Goal: Navigation & Orientation: Find specific page/section

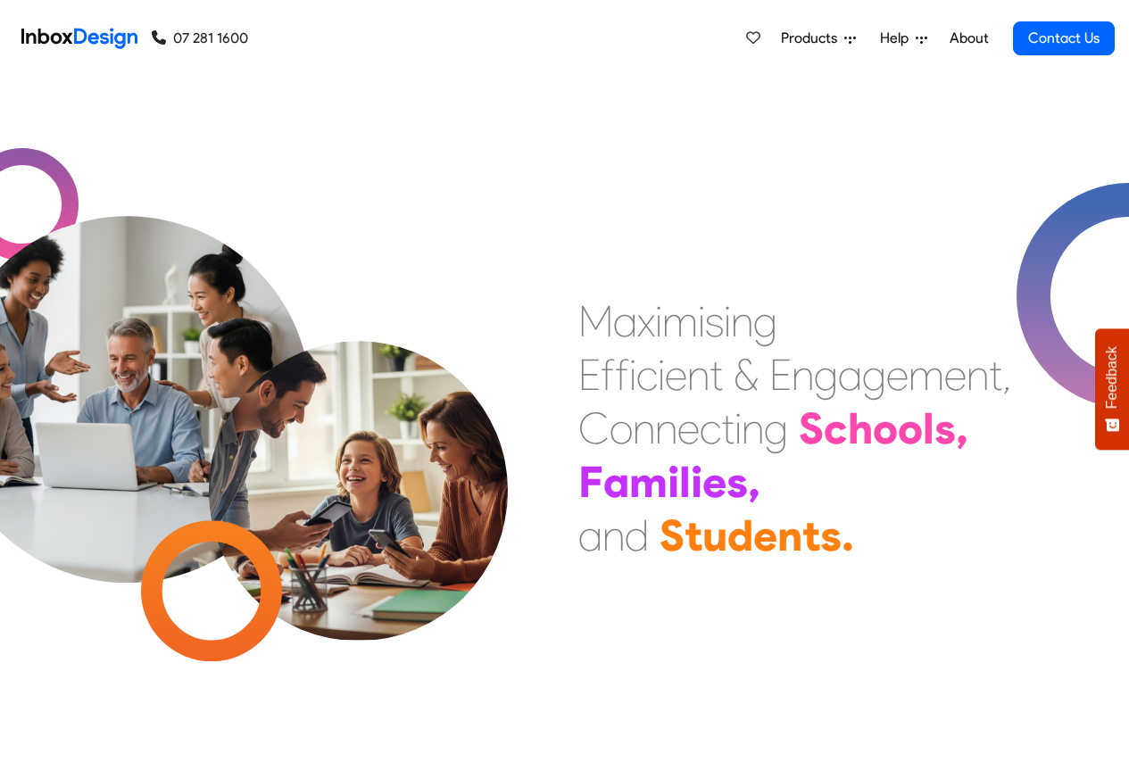
click at [966, 37] on link "About" at bounding box center [968, 39] width 49 height 36
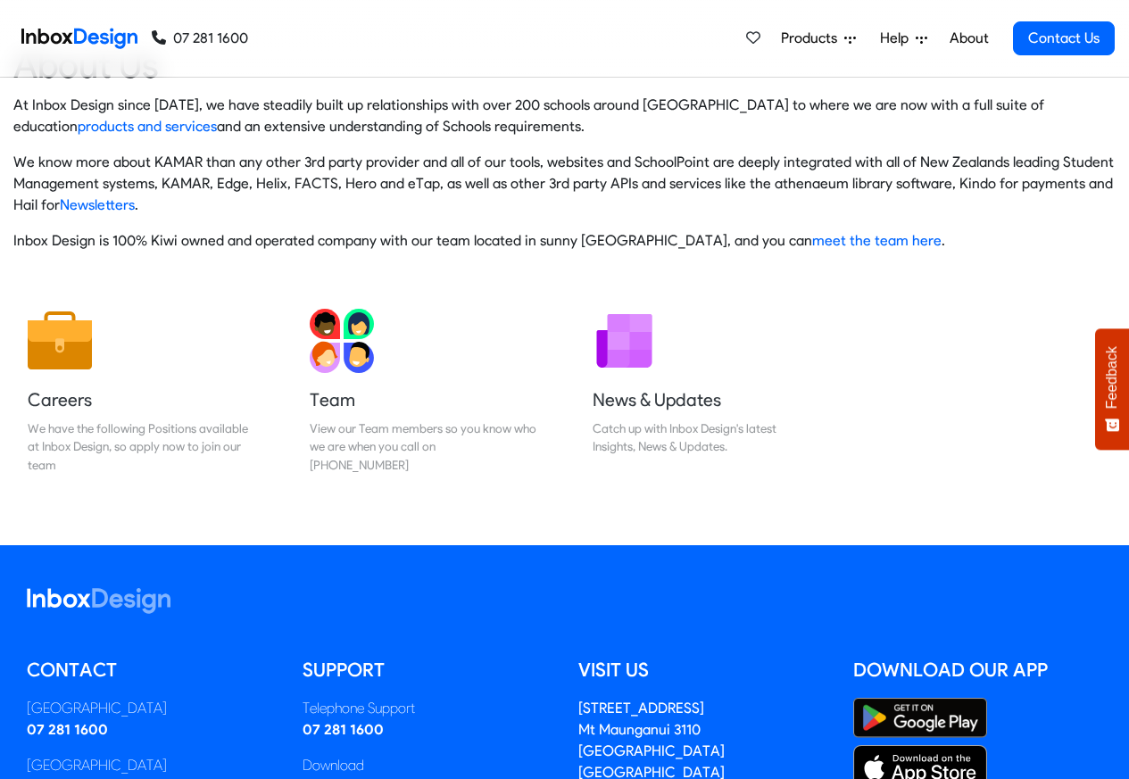
scroll to position [296, 0]
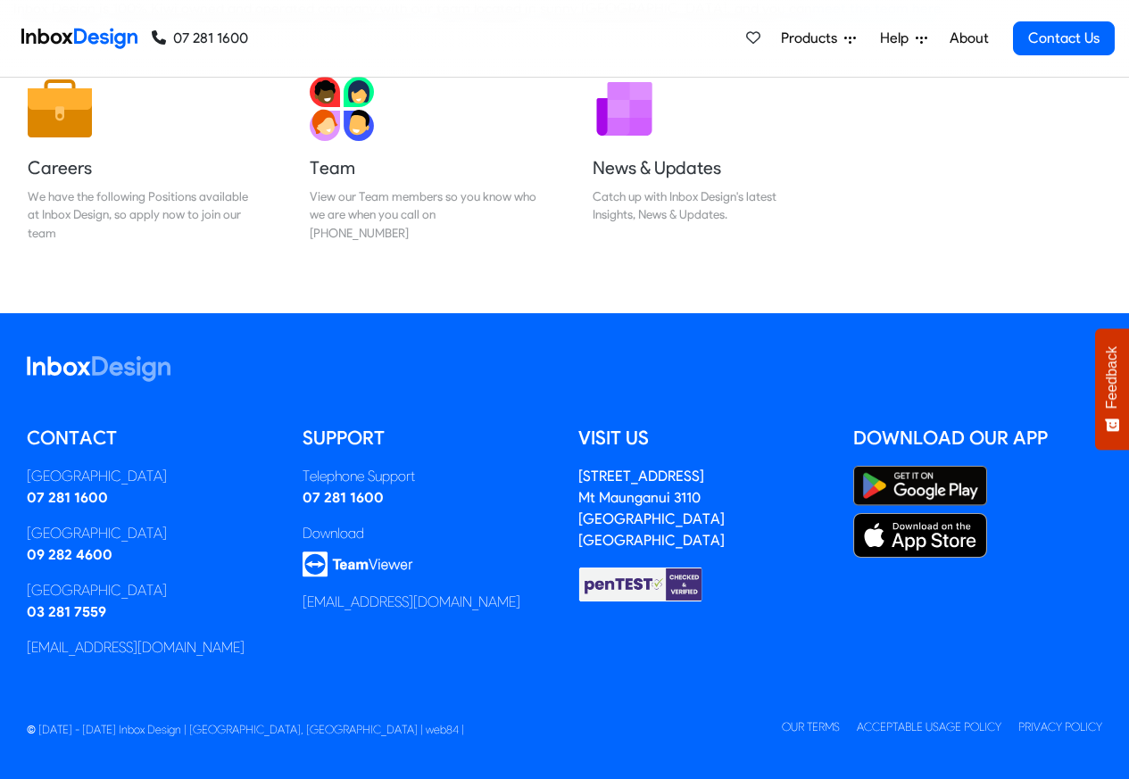
click at [103, 38] on img at bounding box center [79, 39] width 116 height 36
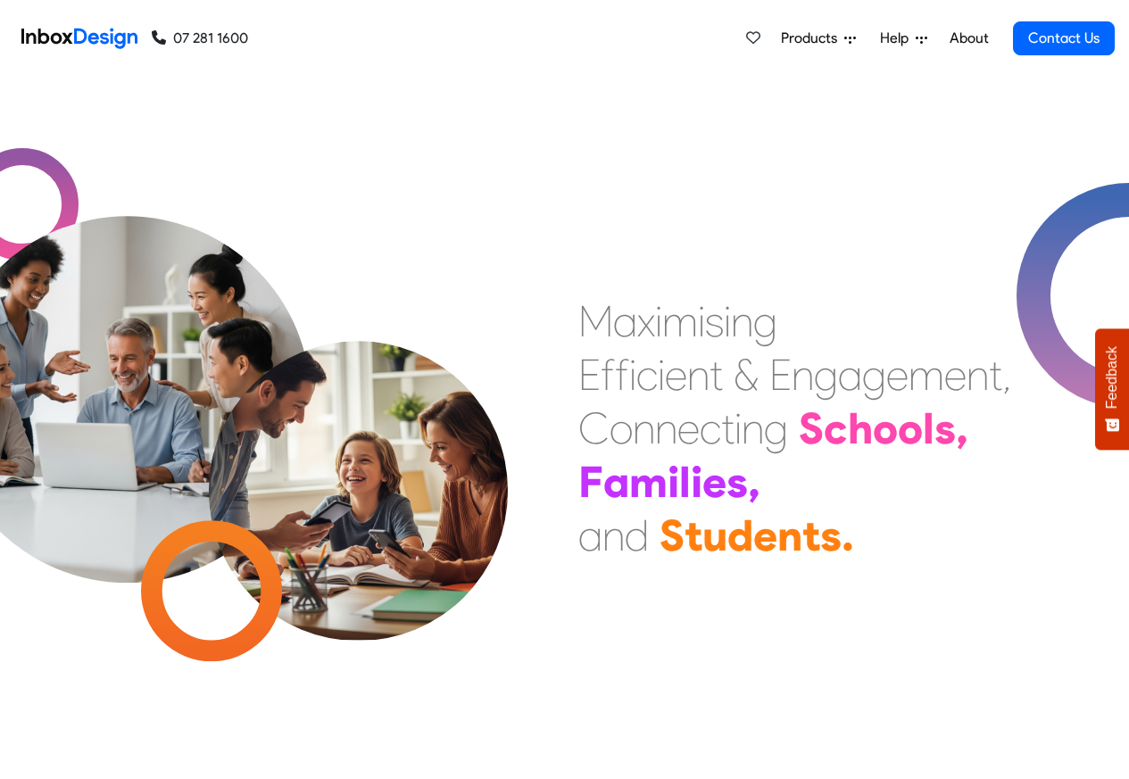
click at [94, 38] on img at bounding box center [79, 39] width 116 height 36
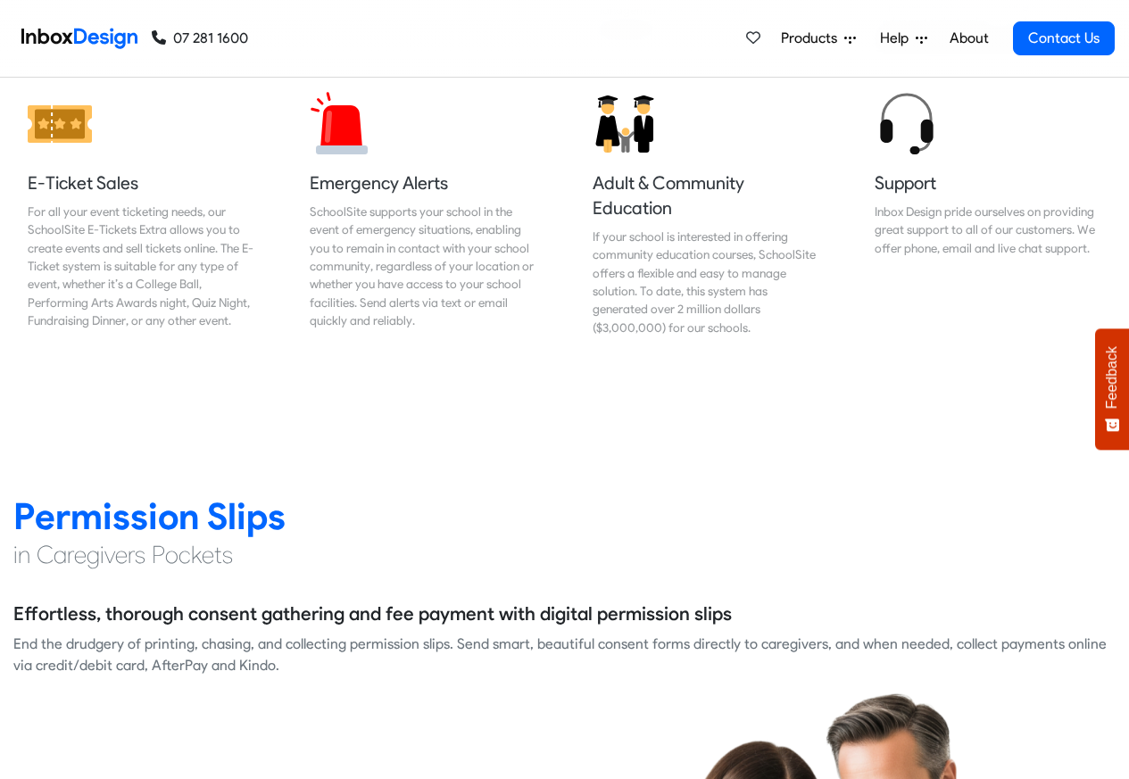
scroll to position [2142, 0]
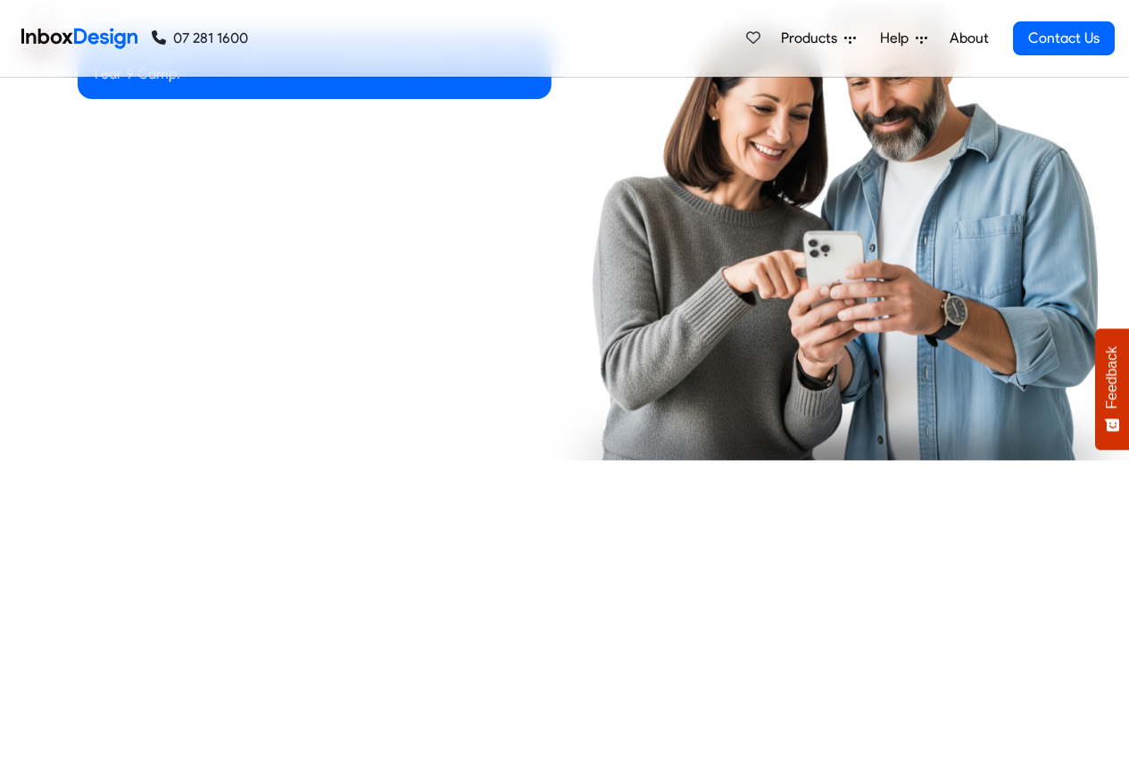
checkbox input "true"
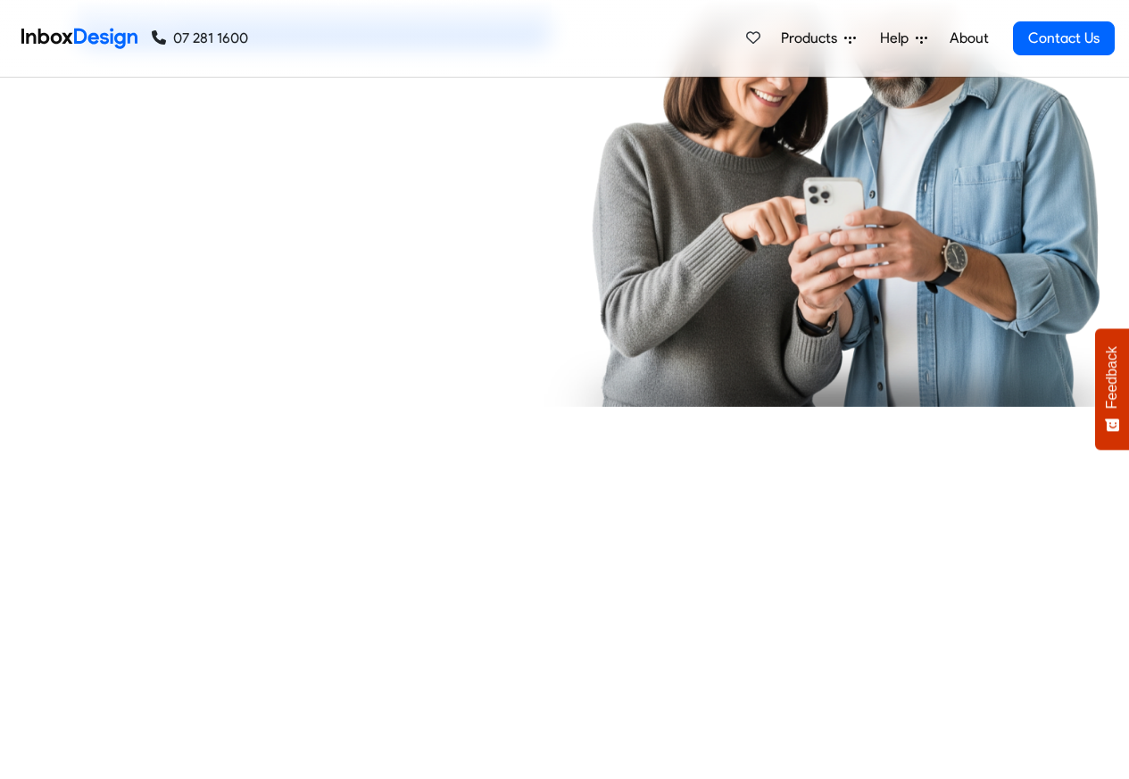
checkbox input "true"
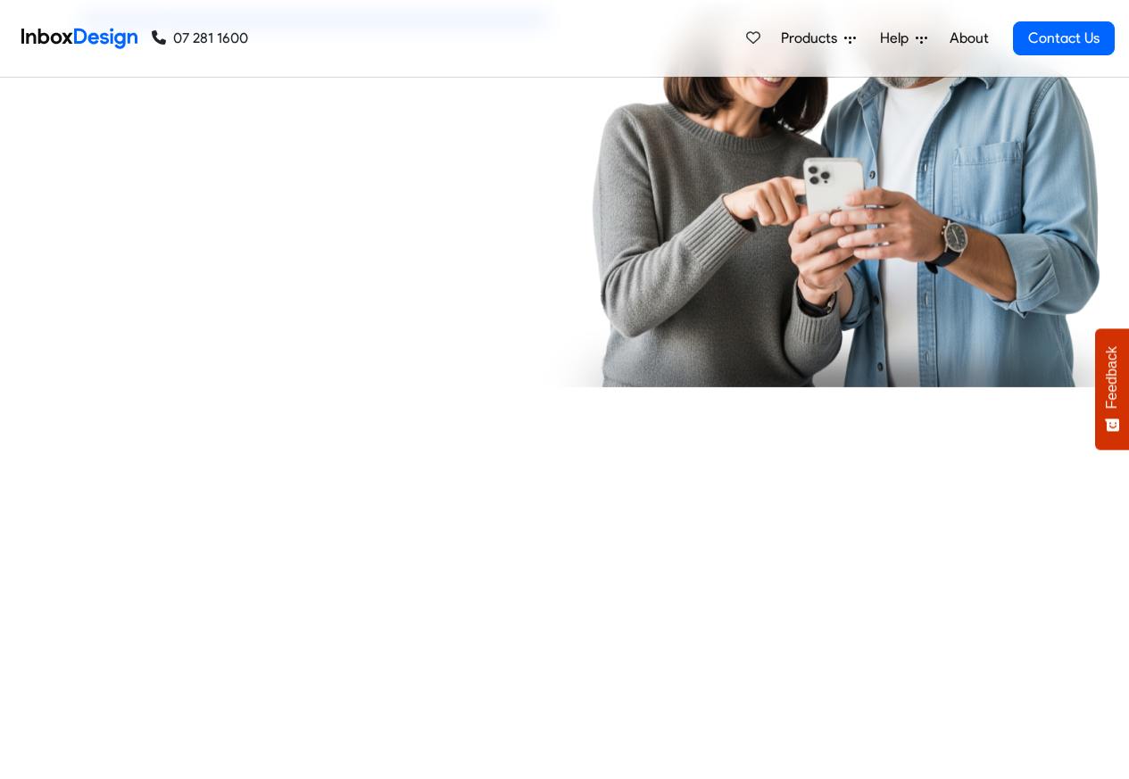
checkbox input "true"
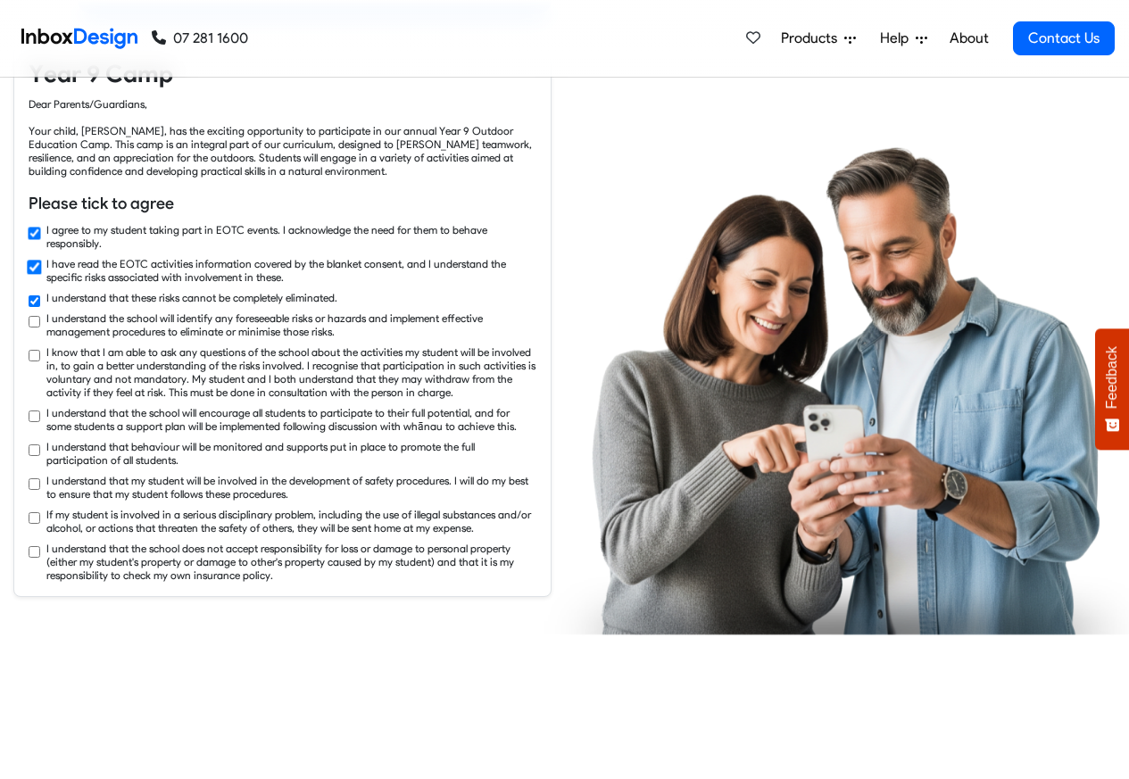
checkbox input "true"
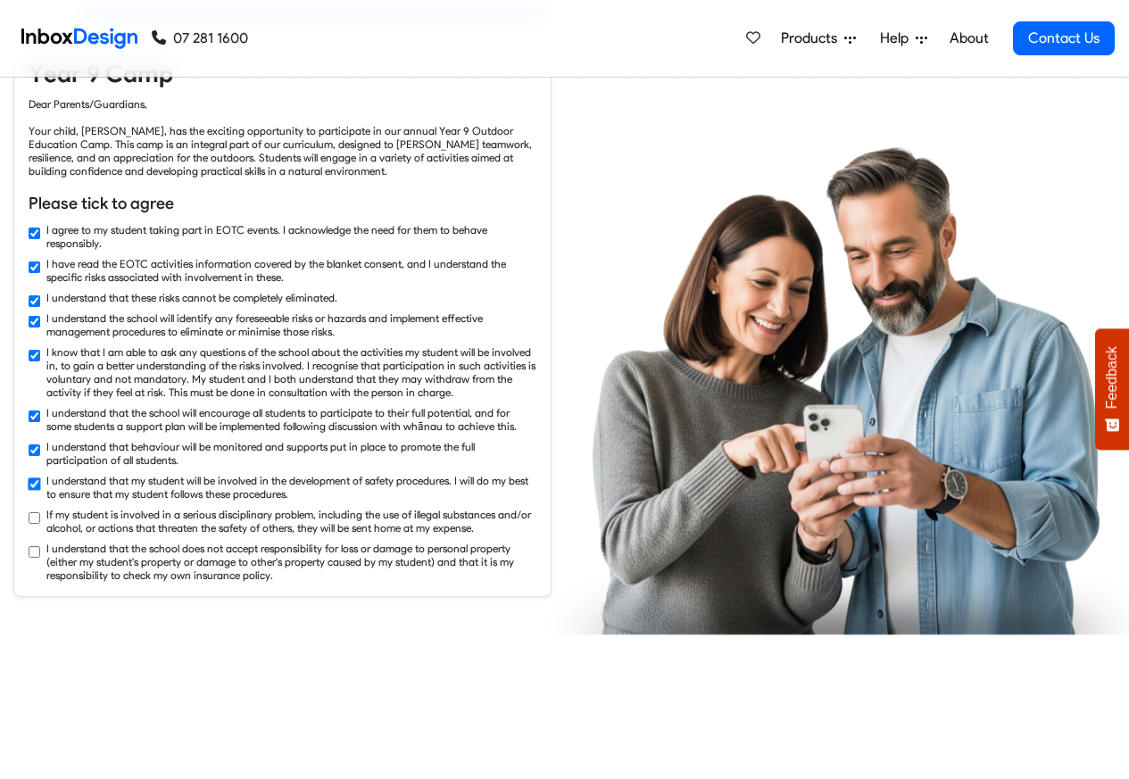
checkbox input "true"
click at [806, 40] on span "Products" at bounding box center [812, 38] width 63 height 21
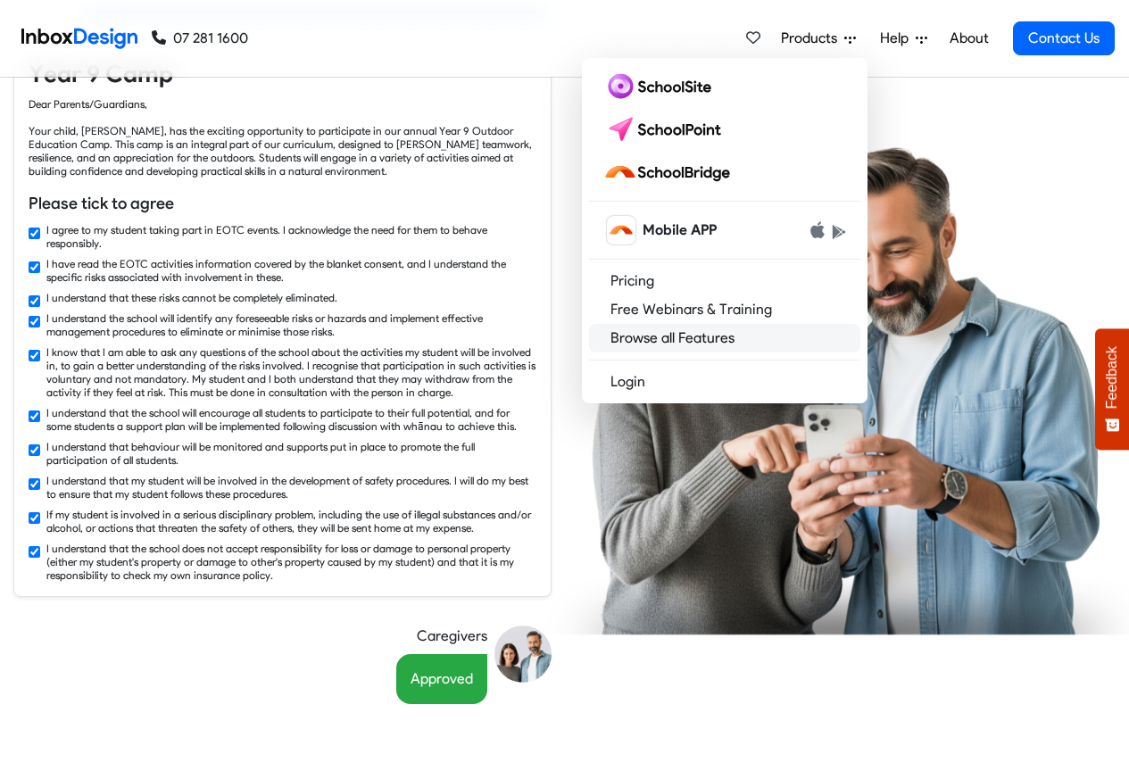
click at [669, 339] on link "Browse all Features" at bounding box center [724, 338] width 271 height 29
